Goal: Information Seeking & Learning: Learn about a topic

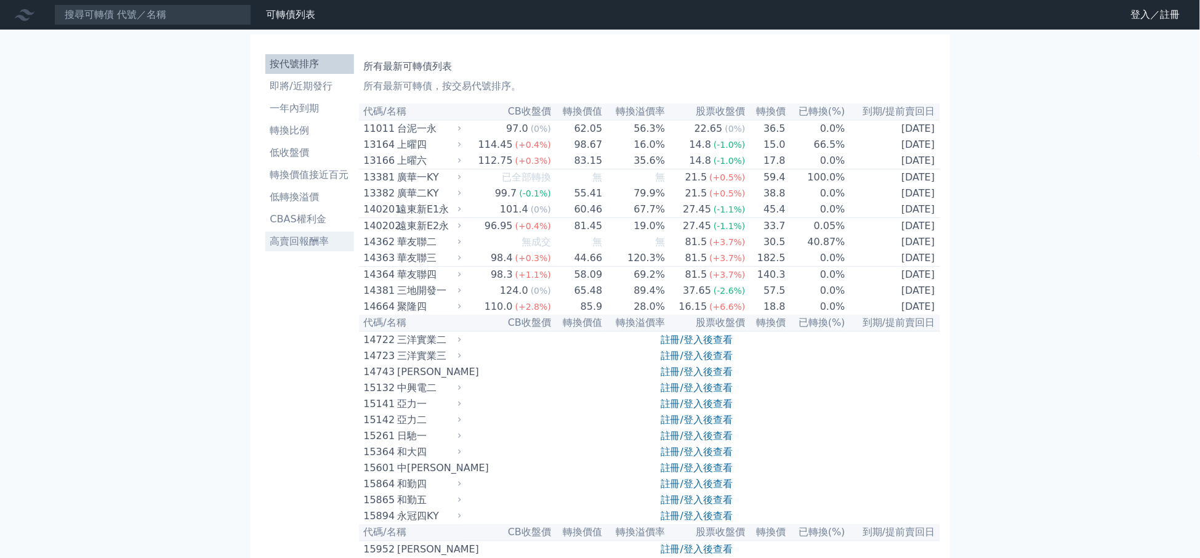
click at [308, 244] on li "高賣回報酬率" at bounding box center [309, 241] width 89 height 15
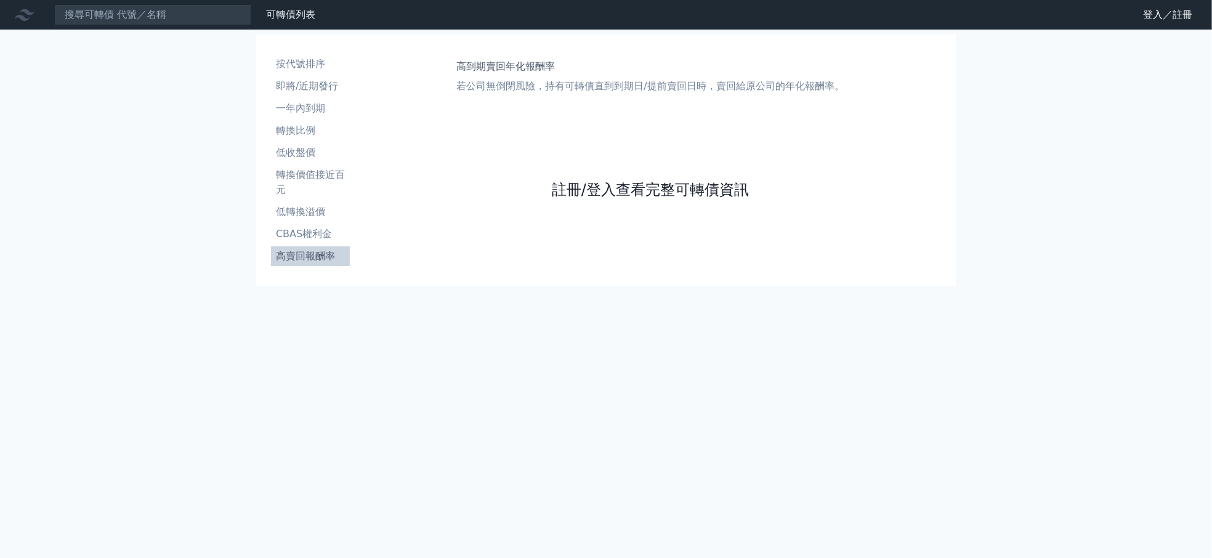
click at [629, 187] on link "註冊/登入查看完整可轉債資訊" at bounding box center [650, 190] width 197 height 20
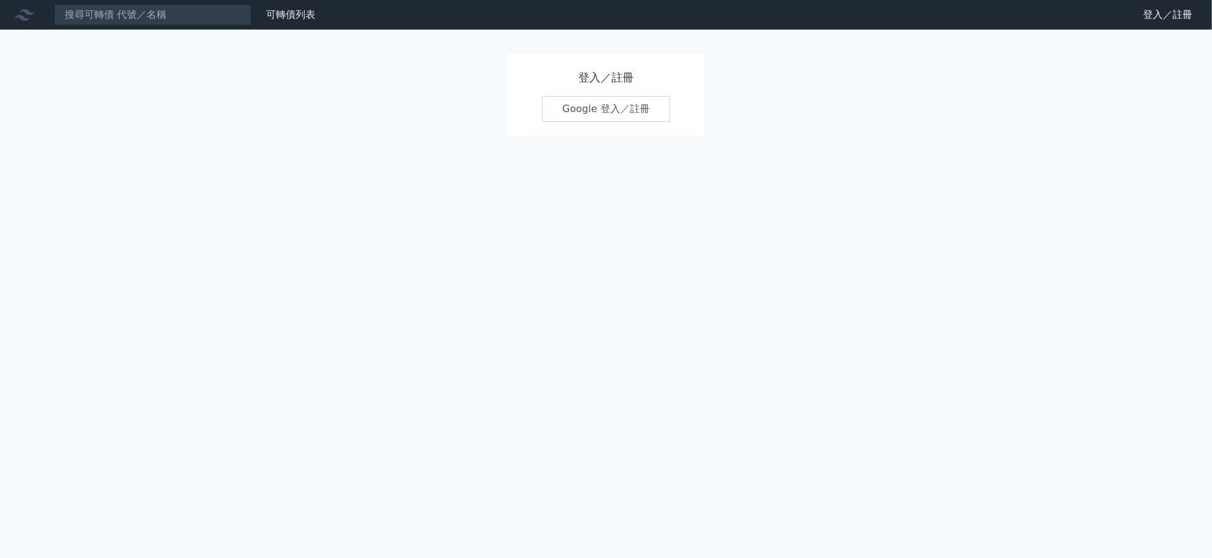
click at [618, 97] on link "Google 登入／註冊" at bounding box center [606, 109] width 128 height 26
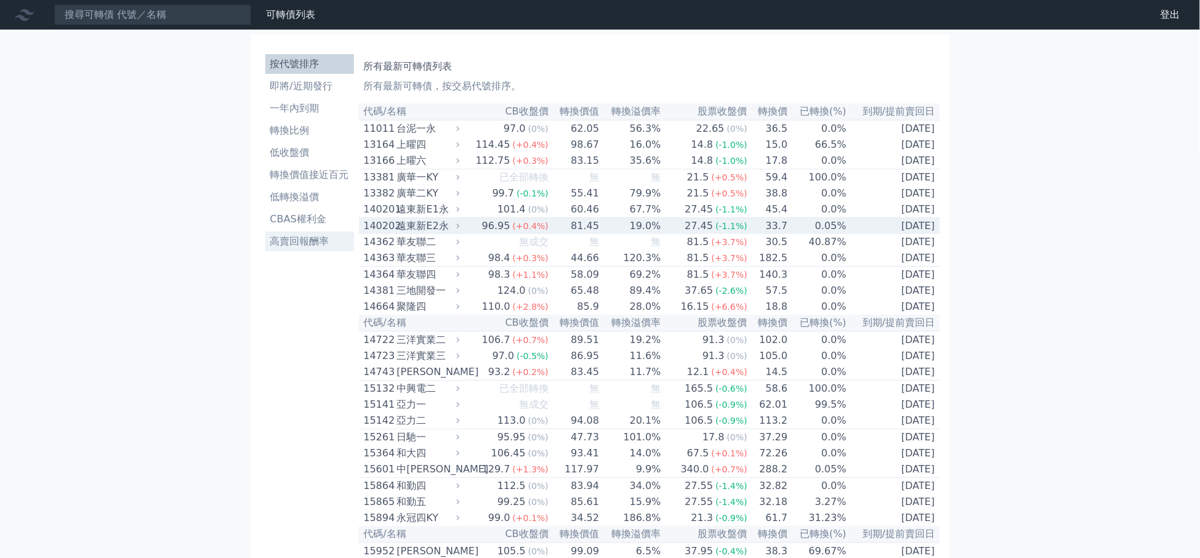
click at [308, 248] on li "高賣回報酬率" at bounding box center [309, 241] width 89 height 15
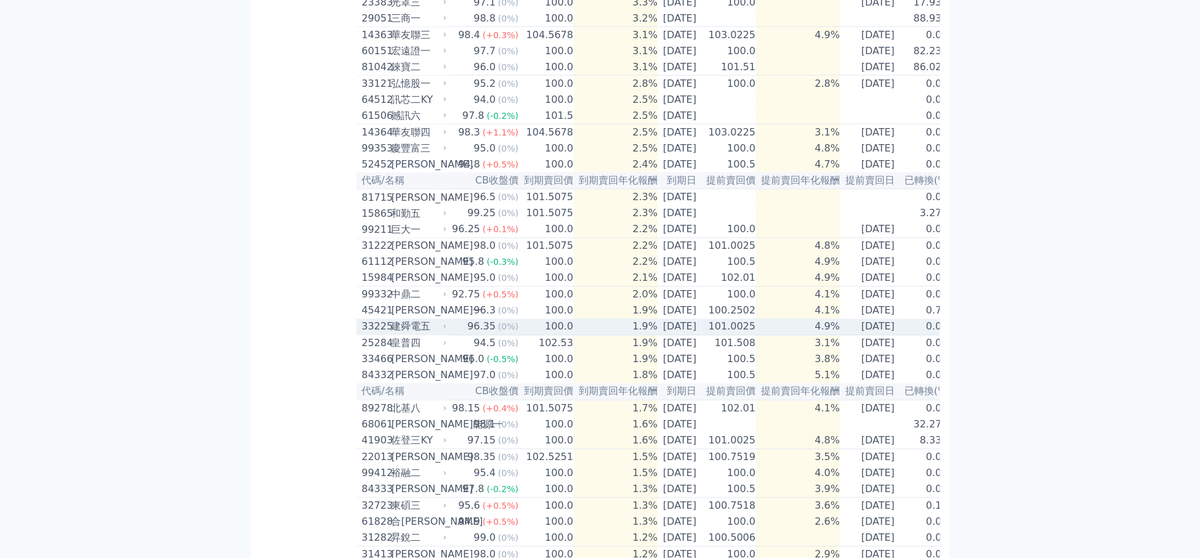
scroll to position [760, 0]
